Goal: Task Accomplishment & Management: Manage account settings

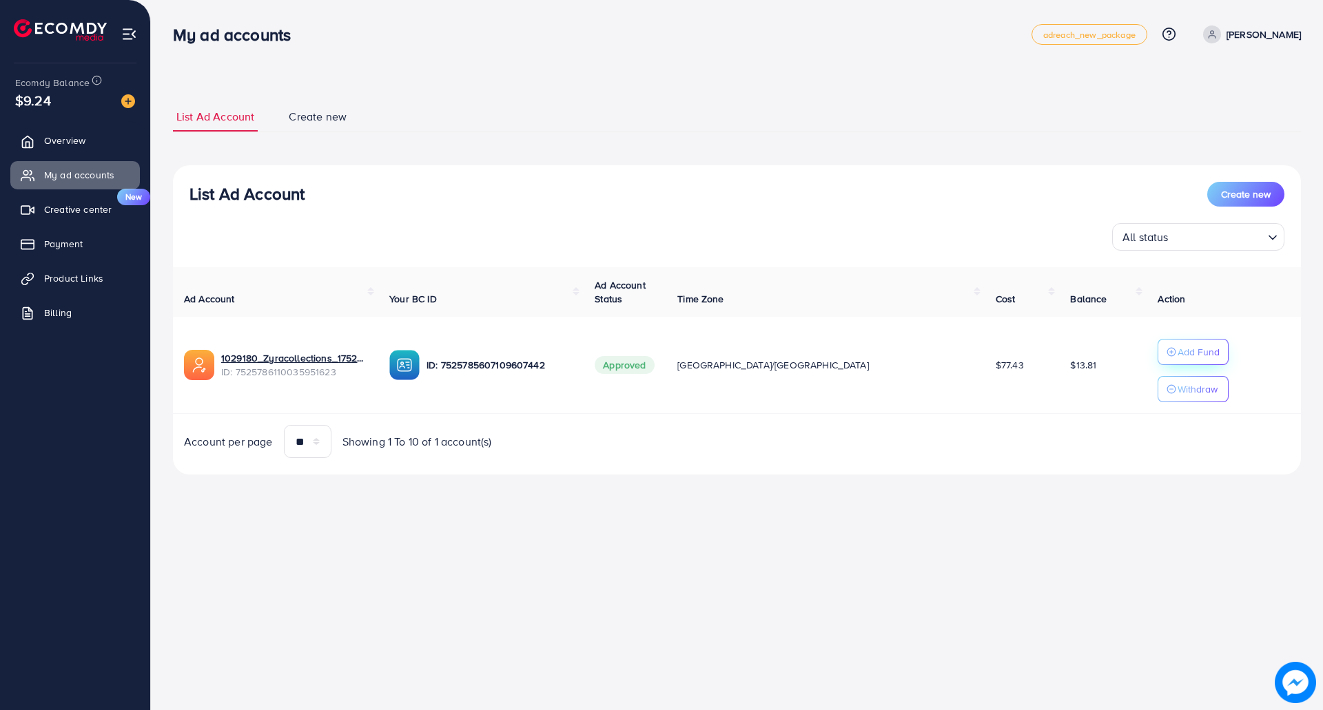
click at [1178, 352] on p "Add Fund" at bounding box center [1199, 352] width 42 height 17
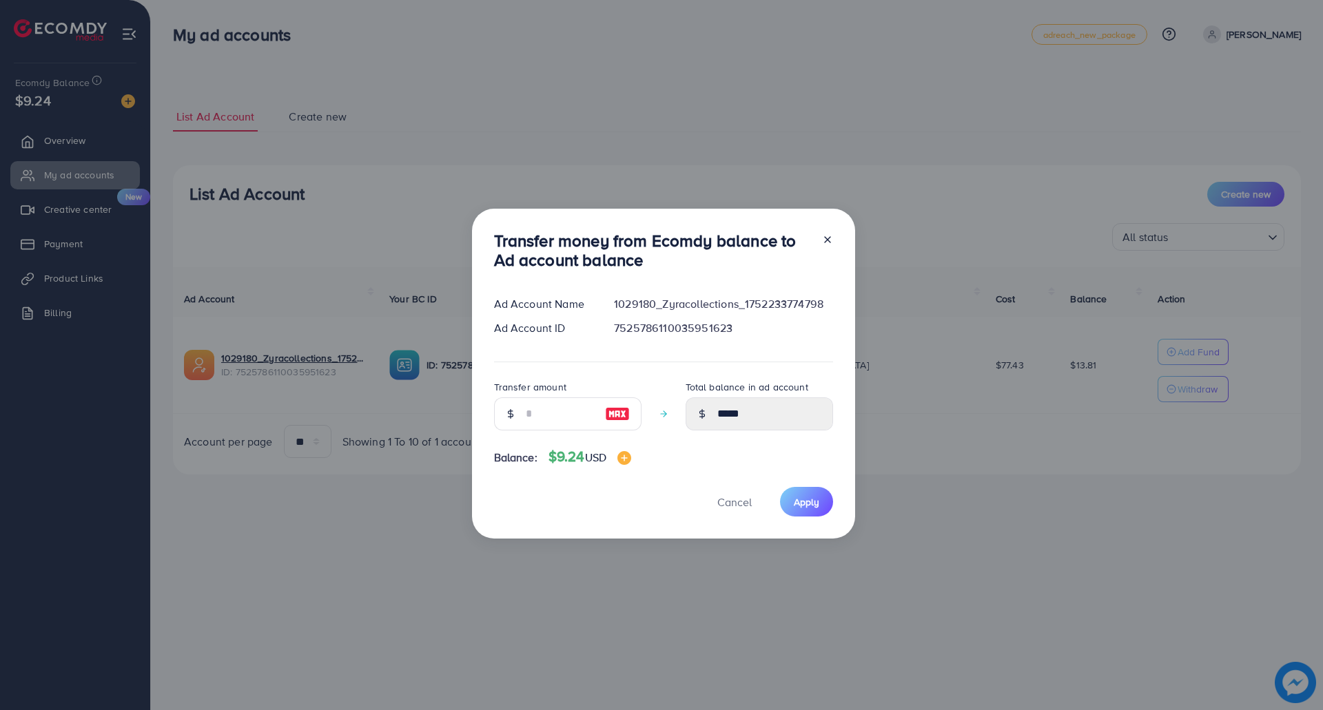
click at [546, 393] on label "Transfer amount" at bounding box center [530, 387] width 72 height 14
click at [546, 402] on input "number" at bounding box center [560, 414] width 69 height 33
type input "*"
type input "*****"
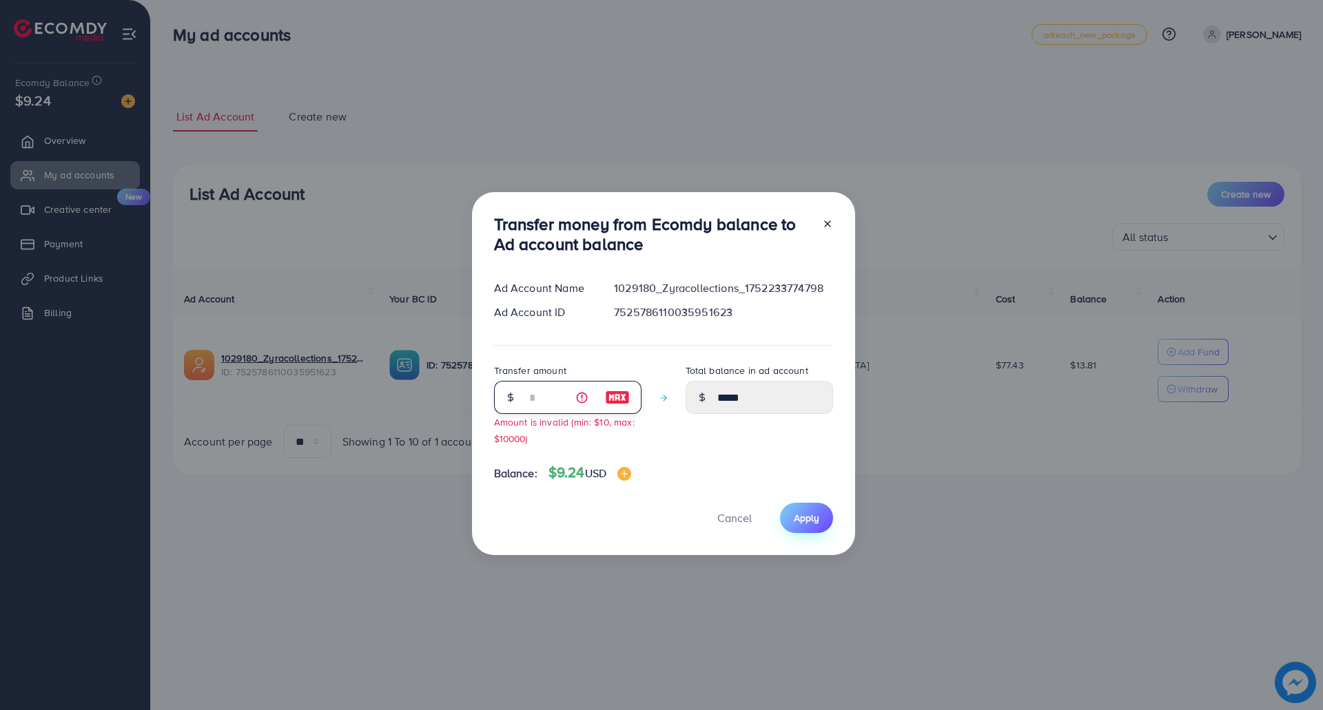
type input "*"
click at [817, 522] on span "Apply" at bounding box center [806, 518] width 25 height 14
click at [824, 232] on div at bounding box center [822, 236] width 22 height 45
click at [825, 227] on icon at bounding box center [827, 223] width 11 height 11
type input "*****"
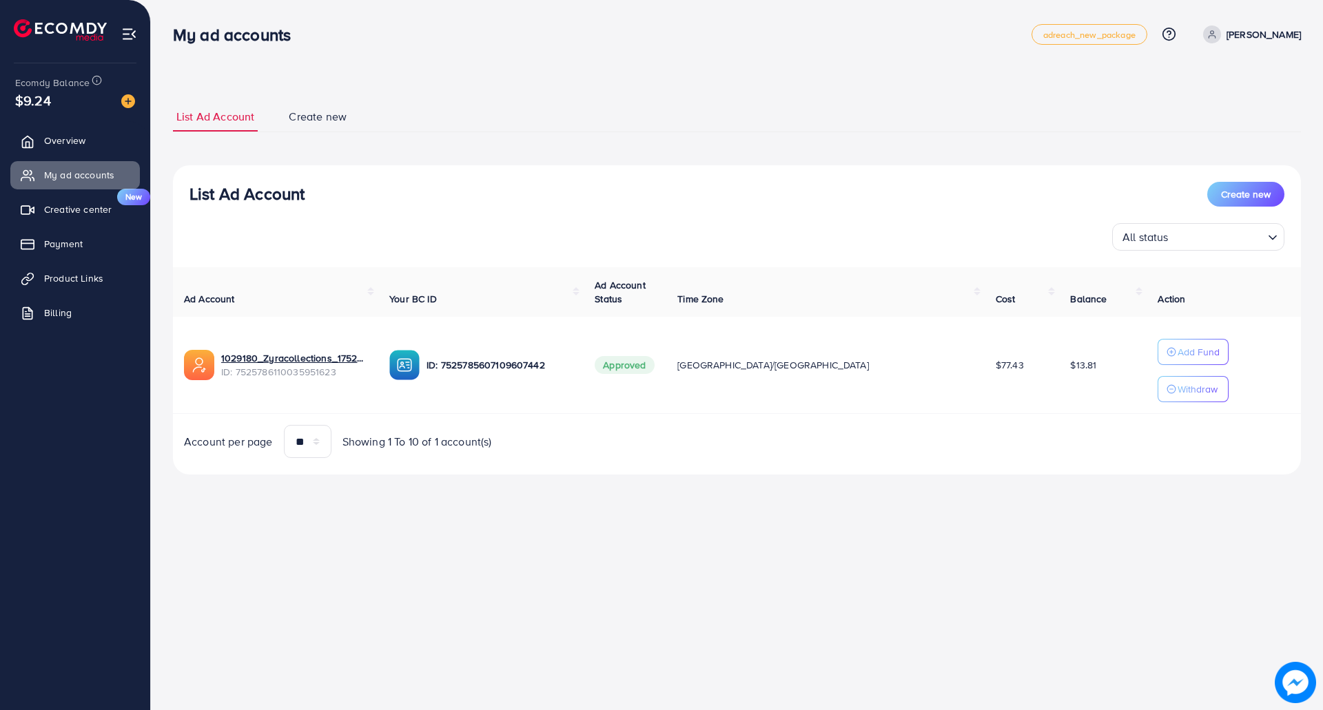
drag, startPoint x: 635, startPoint y: 544, endPoint x: 628, endPoint y: 541, distance: 7.7
click at [635, 544] on div "My ad accounts adreach_new_package Help Center Contact Support Plans and Pricin…" at bounding box center [661, 355] width 1323 height 710
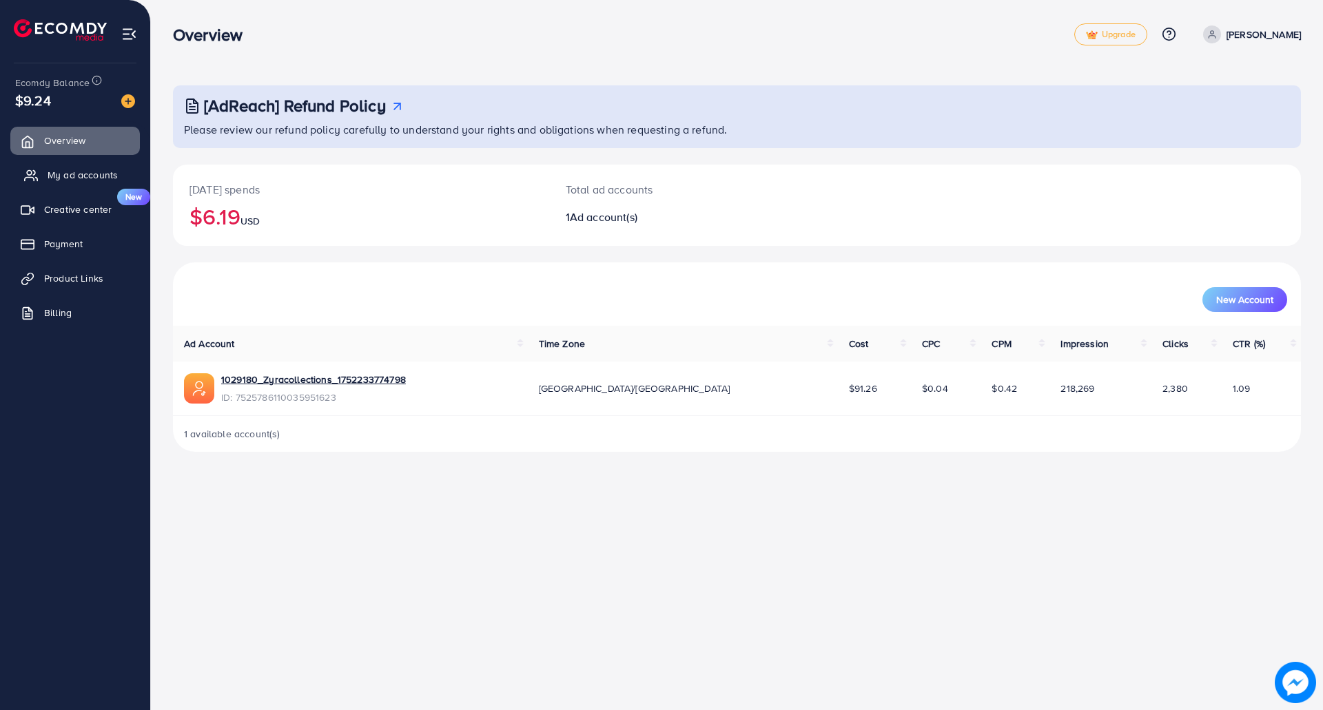
click at [75, 185] on link "My ad accounts" at bounding box center [75, 175] width 130 height 28
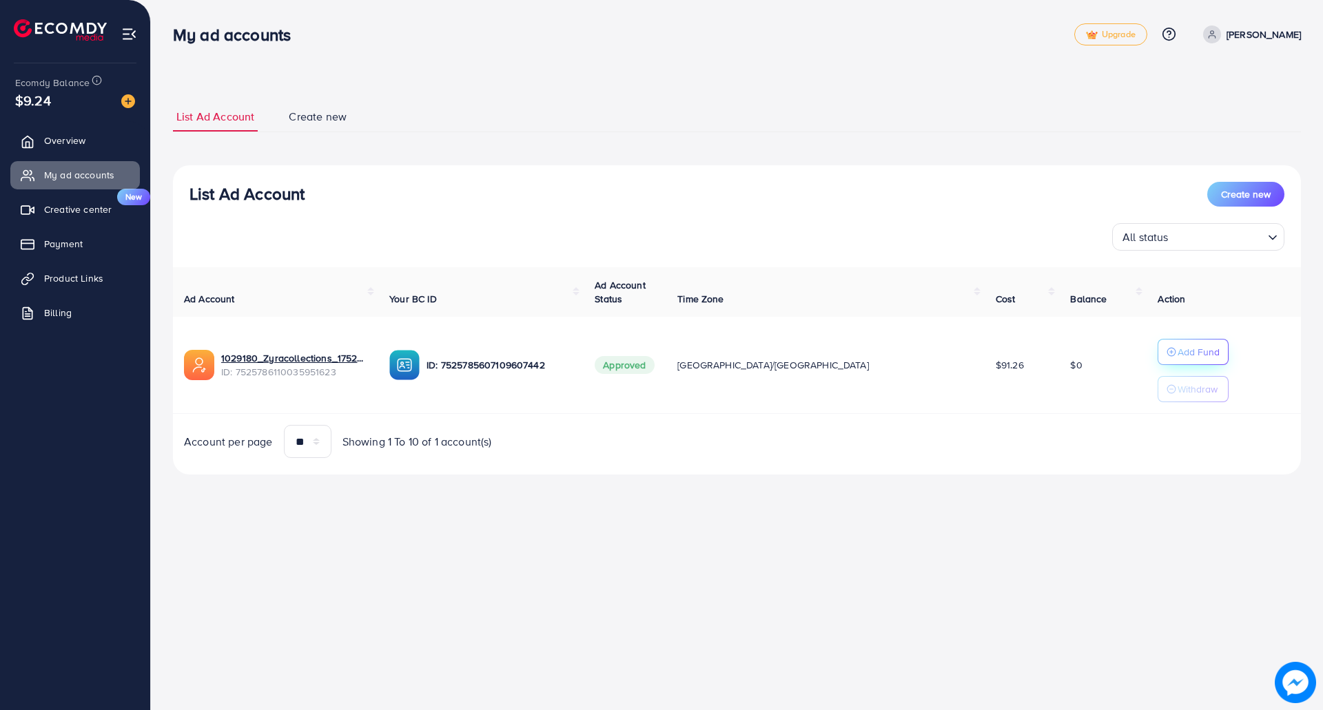
click at [1178, 344] on p "Add Fund" at bounding box center [1199, 352] width 42 height 17
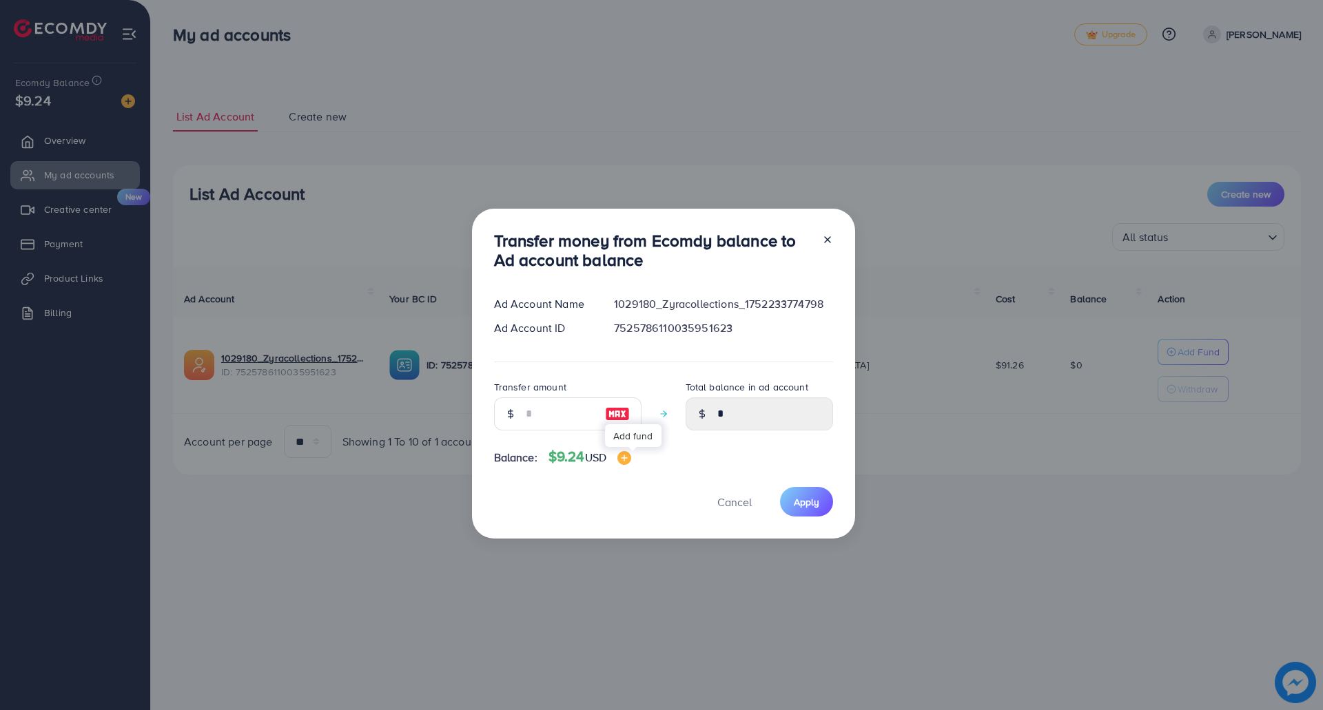
click at [631, 462] on img at bounding box center [624, 458] width 14 height 14
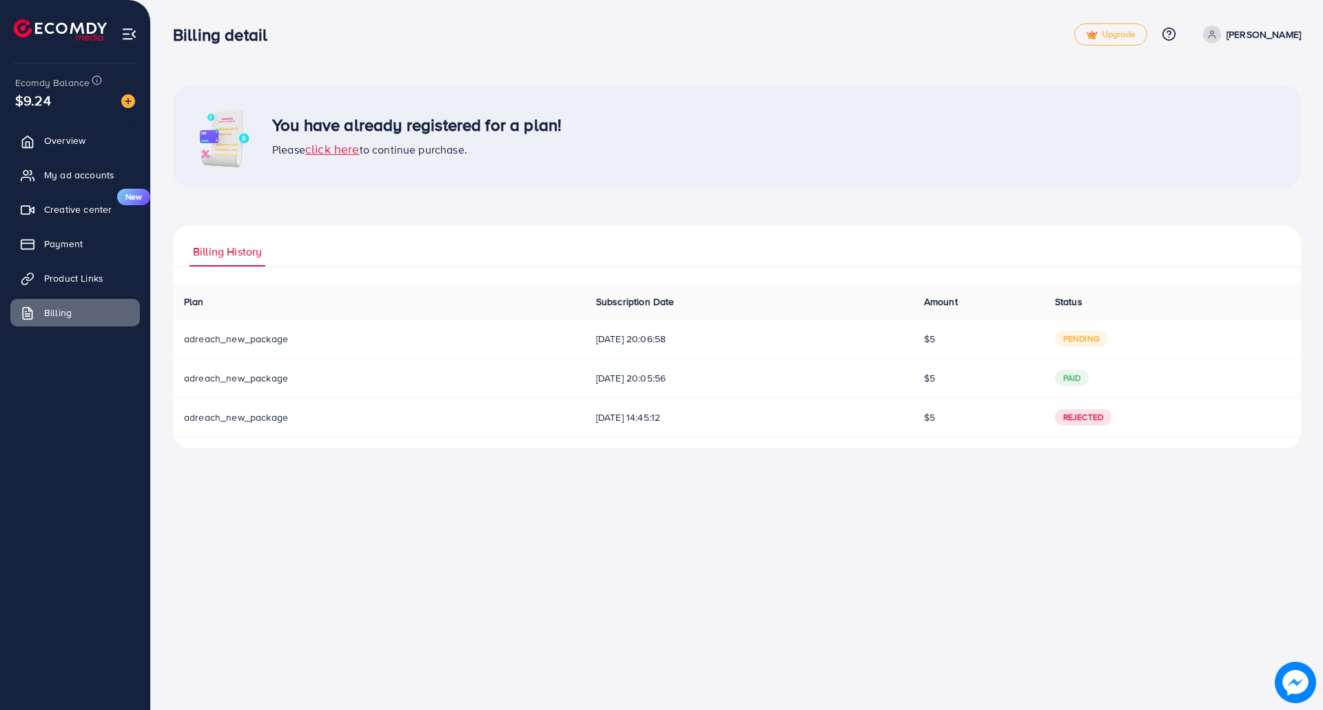
click at [1099, 343] on span "pending" at bounding box center [1081, 339] width 53 height 17
click at [43, 141] on link "Overview" at bounding box center [75, 141] width 130 height 28
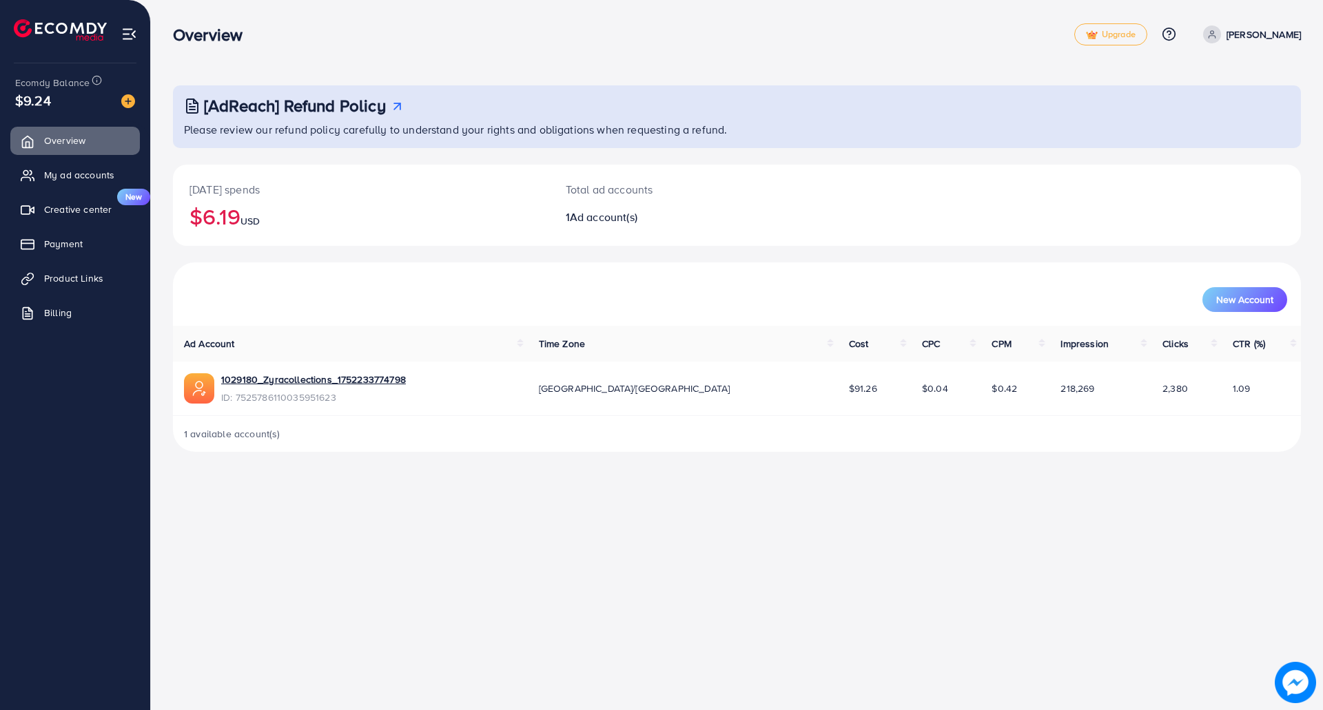
click at [610, 559] on div "Overview Upgrade Help Center Contact Support Plans and Pricing Term and policy …" at bounding box center [661, 355] width 1323 height 710
